Goal: Obtain resource: Obtain resource

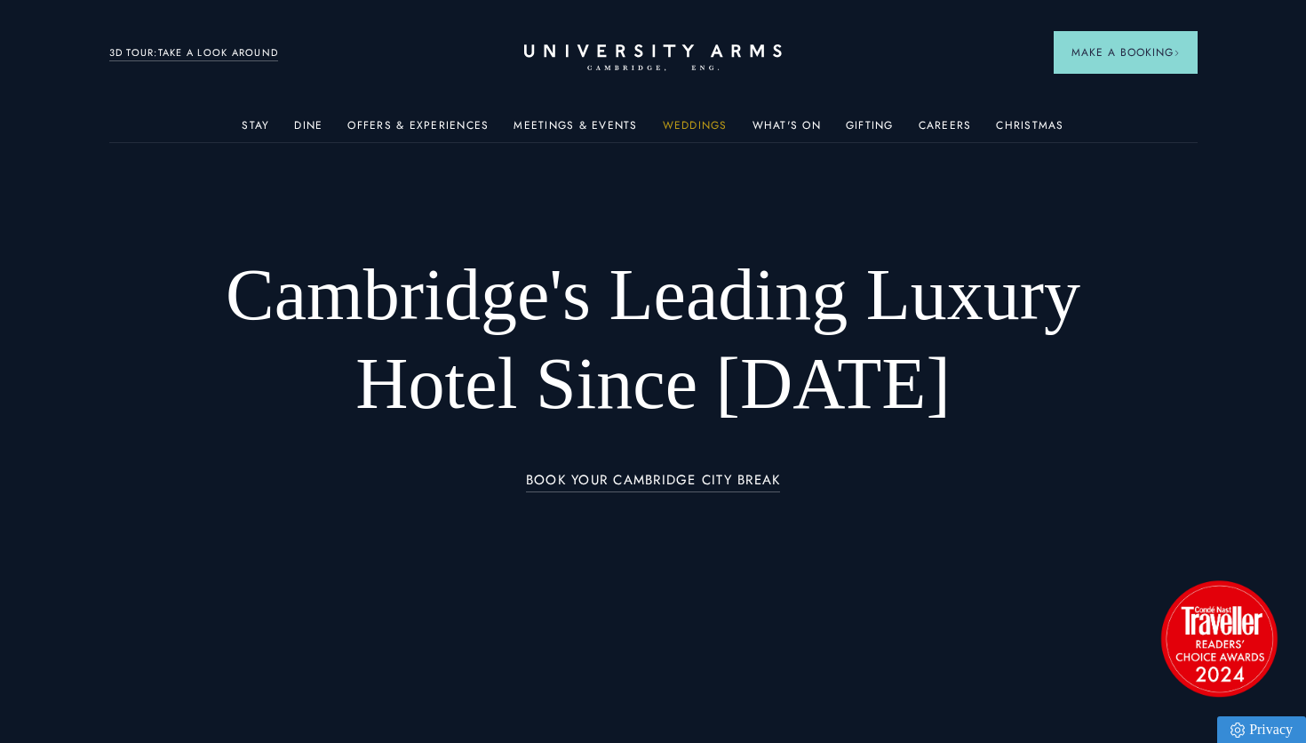
click at [691, 128] on link "Weddings" at bounding box center [695, 130] width 65 height 23
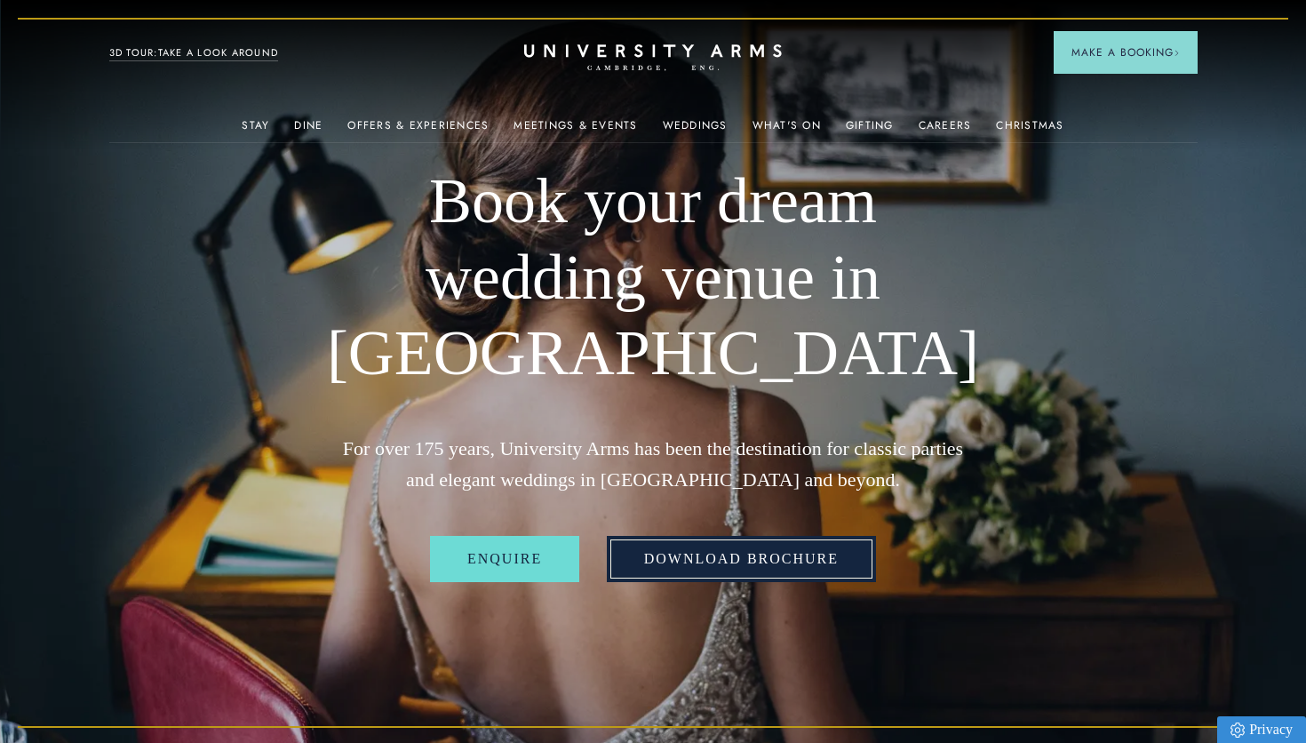
click at [668, 549] on link "Download Brochure" at bounding box center [741, 559] width 269 height 46
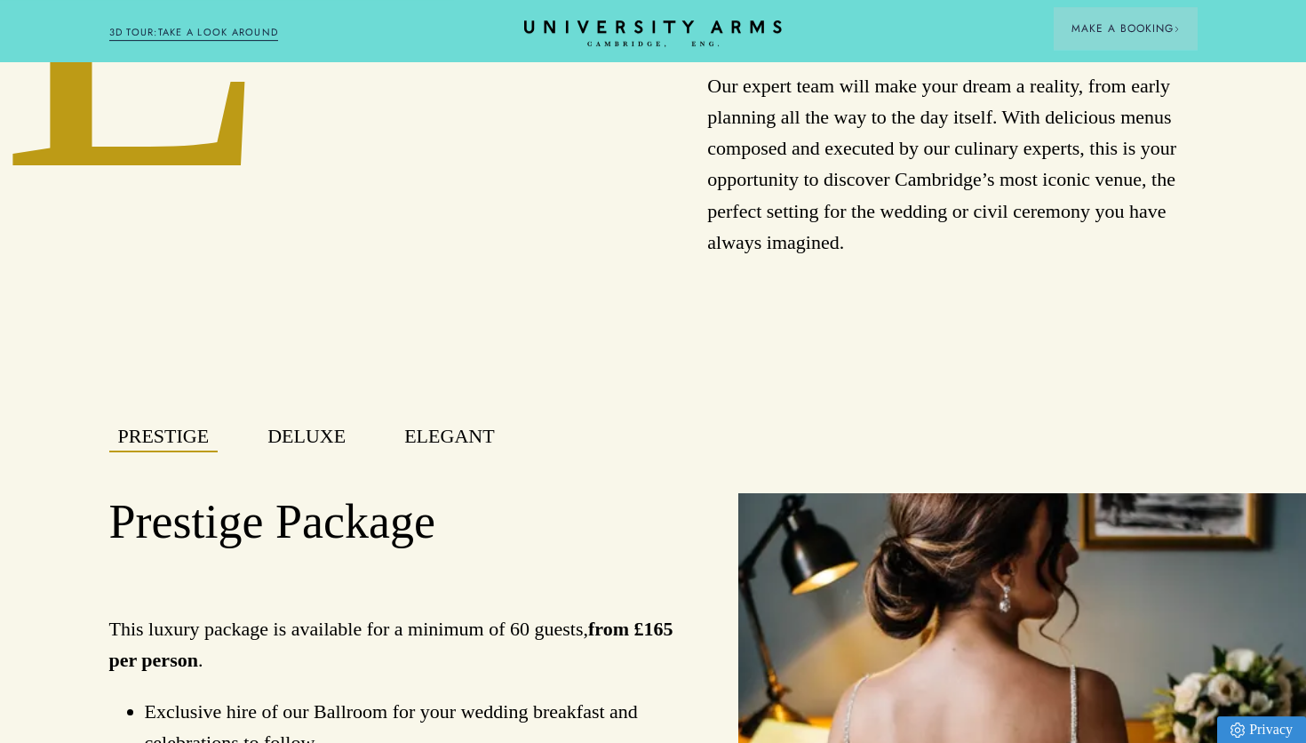
scroll to position [1036, 0]
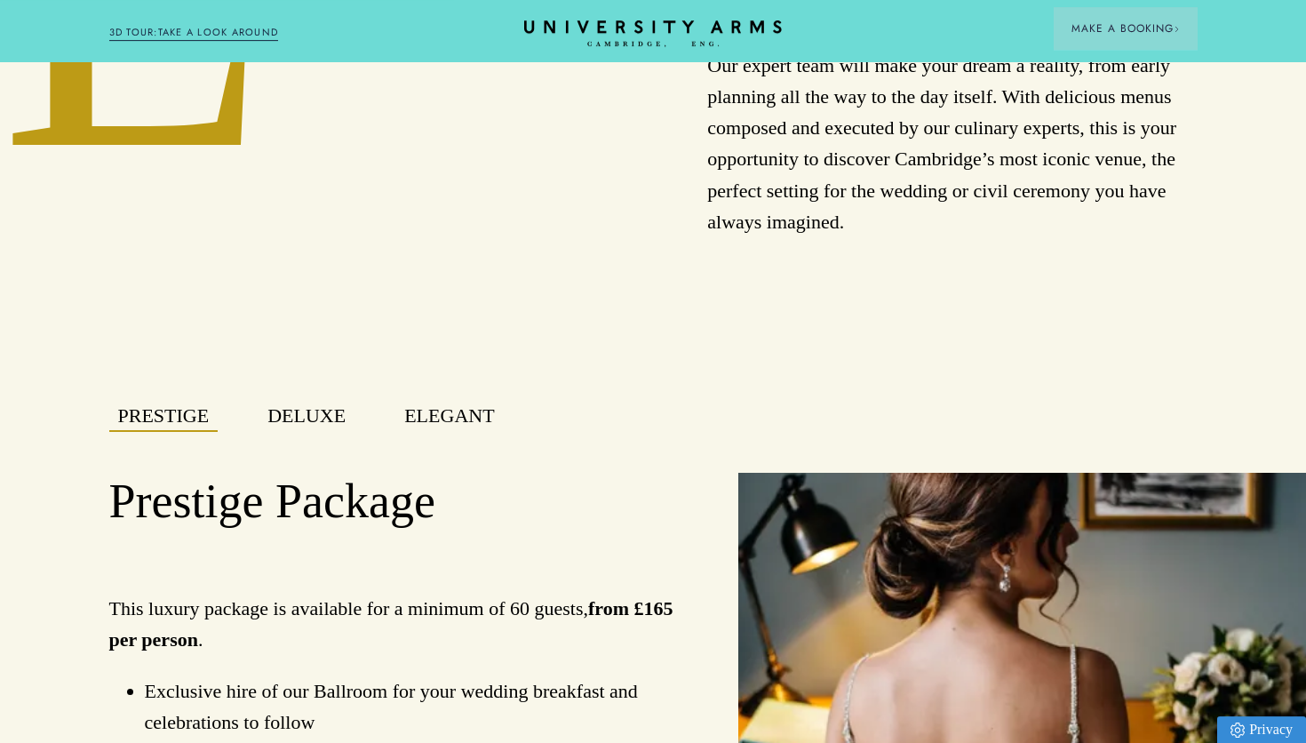
click at [452, 410] on button "Elegant" at bounding box center [448, 416] width 107 height 31
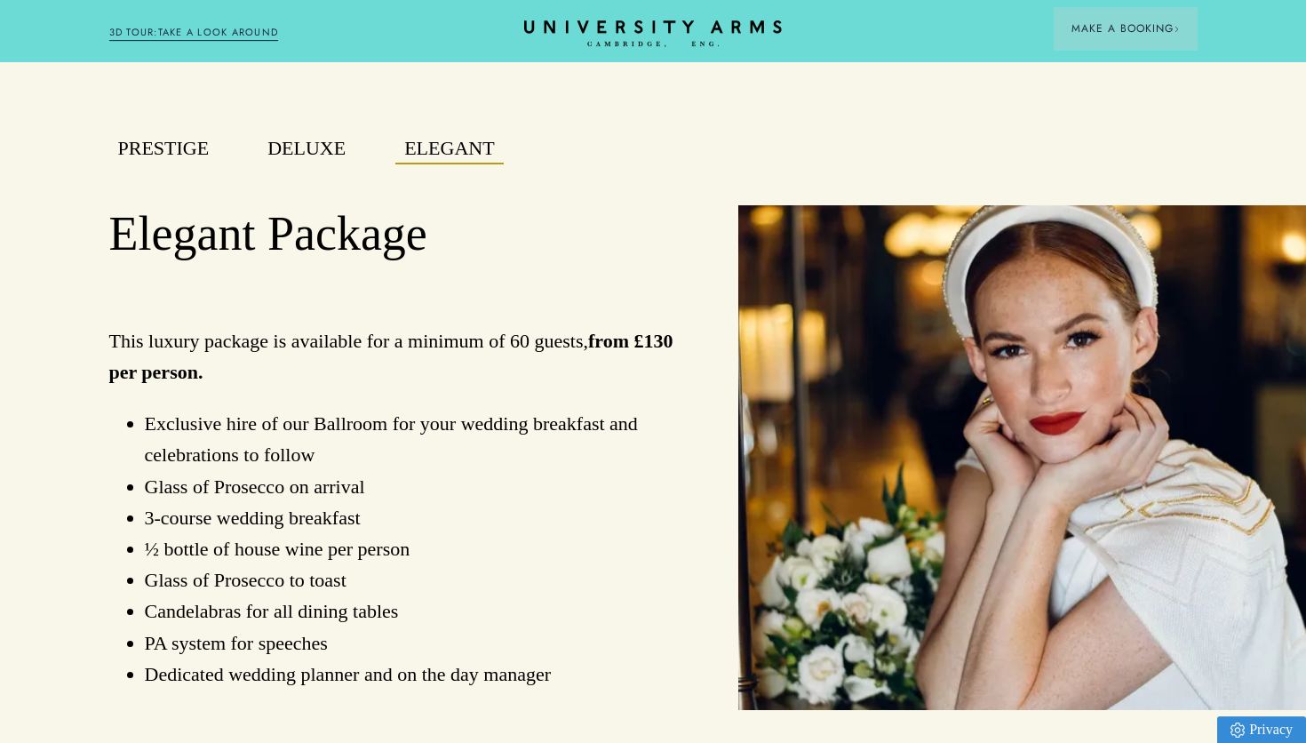
scroll to position [1364, 0]
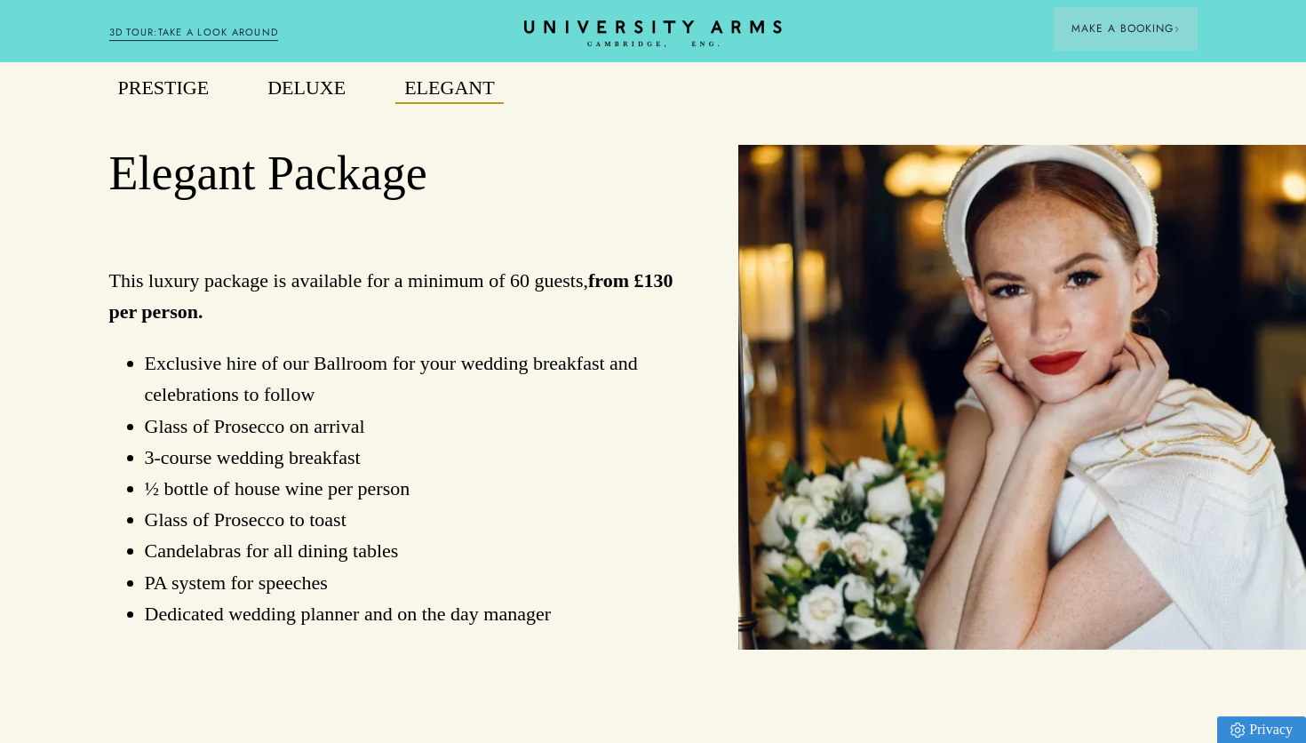
click at [317, 79] on button "Deluxe" at bounding box center [307, 88] width 96 height 31
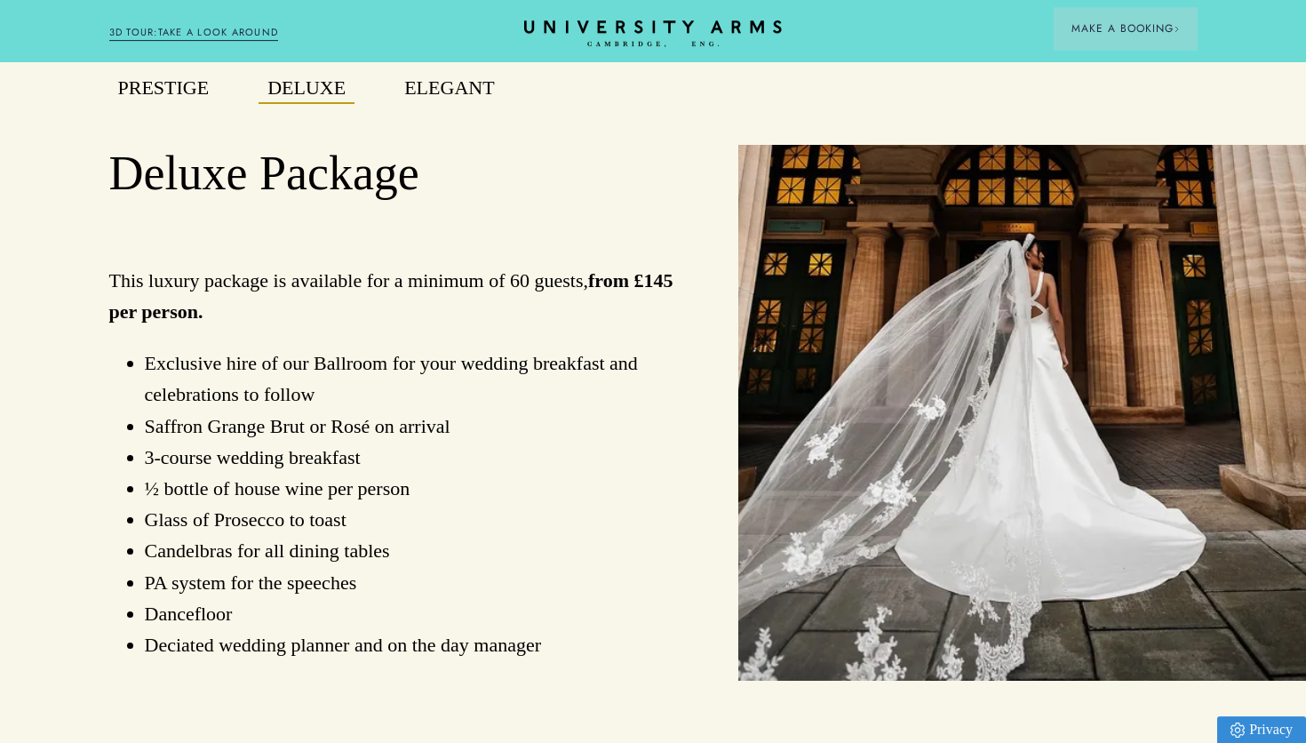
click at [449, 84] on button "Elegant" at bounding box center [448, 88] width 107 height 31
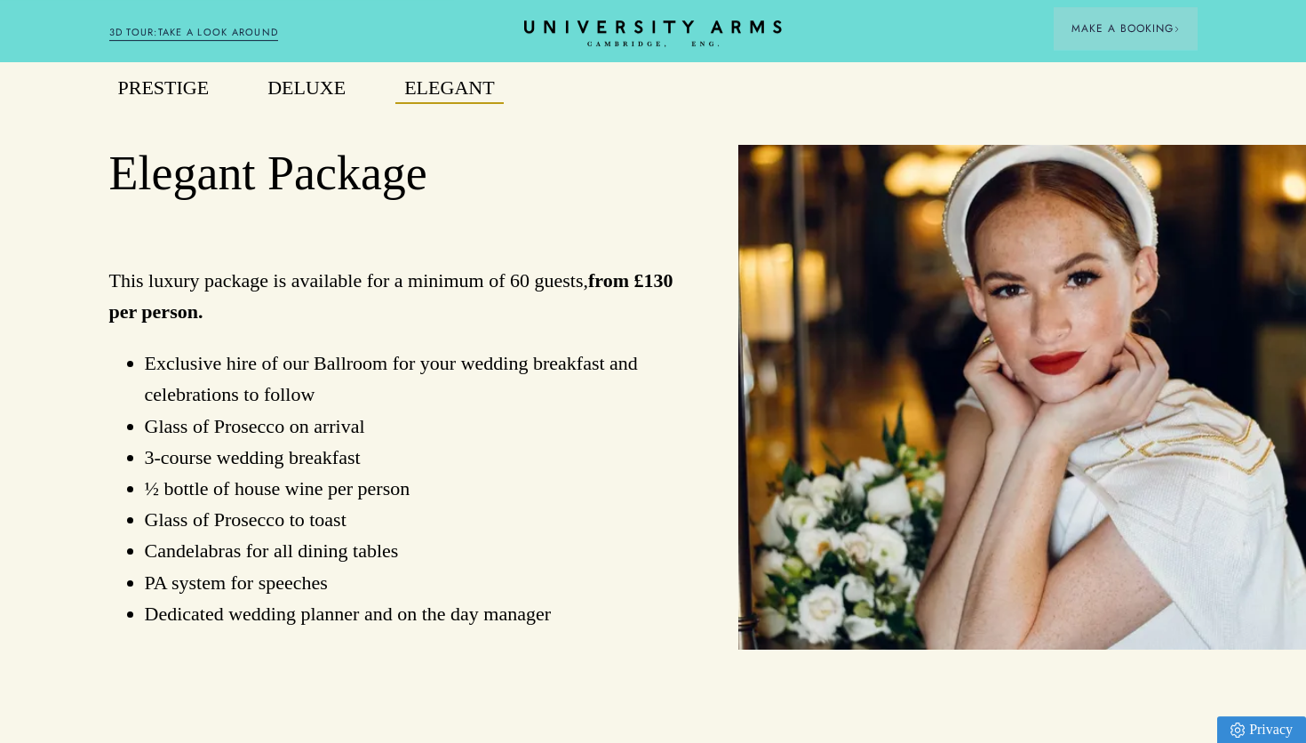
click at [322, 86] on button "Deluxe" at bounding box center [307, 88] width 96 height 31
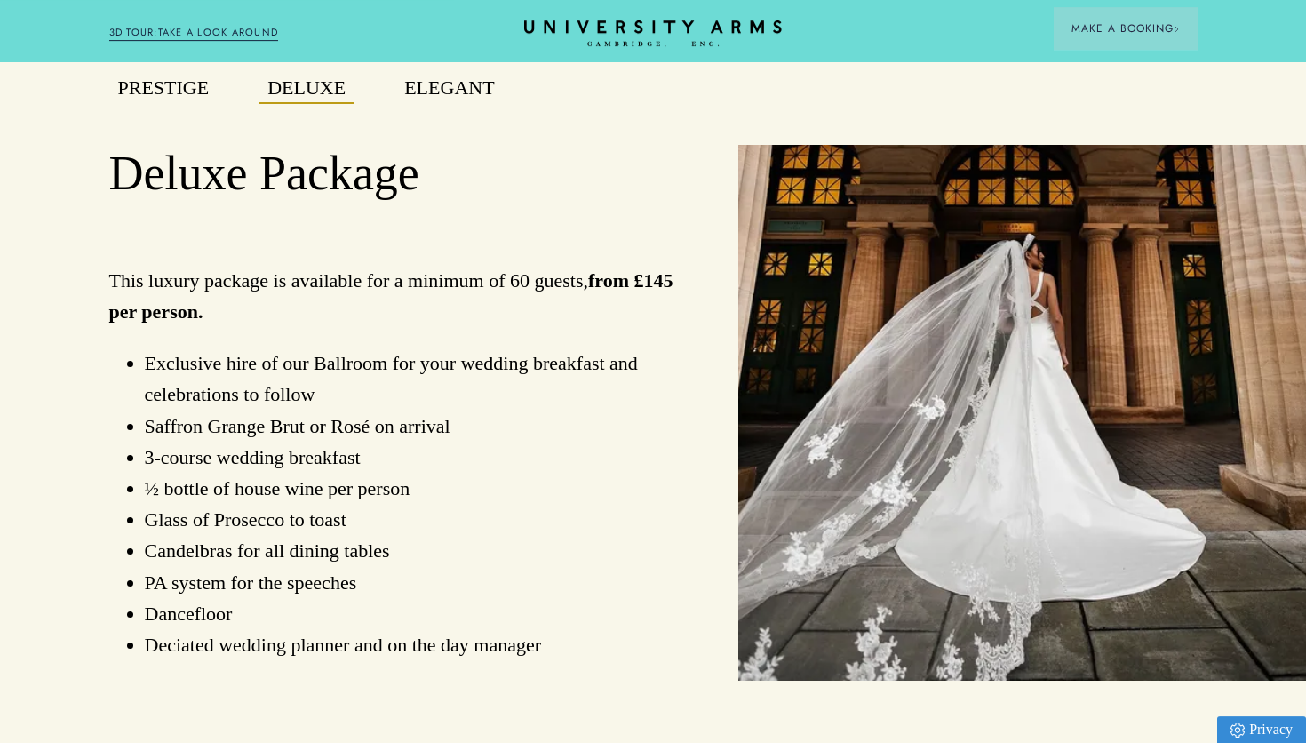
click at [429, 82] on button "Elegant" at bounding box center [448, 88] width 107 height 31
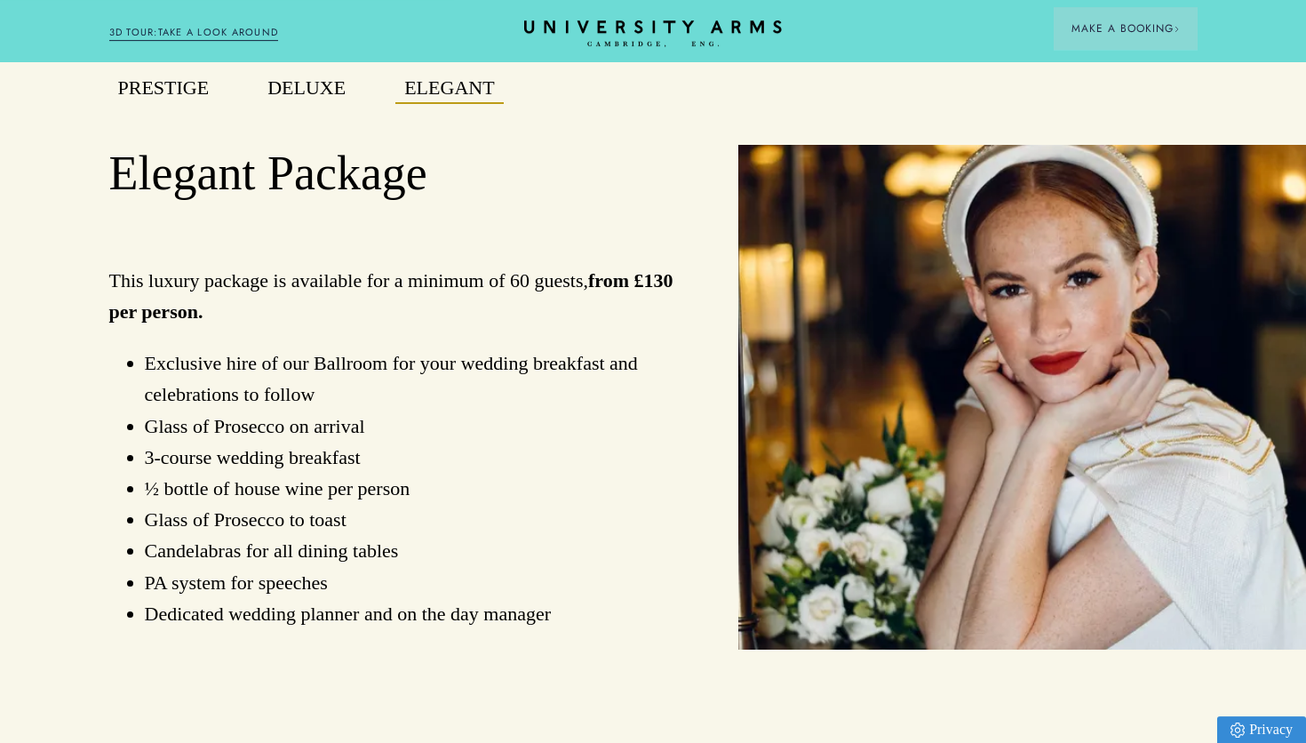
click at [340, 87] on button "Deluxe" at bounding box center [307, 88] width 96 height 31
